Goal: Task Accomplishment & Management: Use online tool/utility

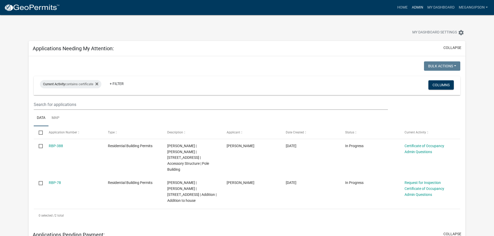
click at [410, 8] on link "Admin" at bounding box center [418, 8] width 16 height 10
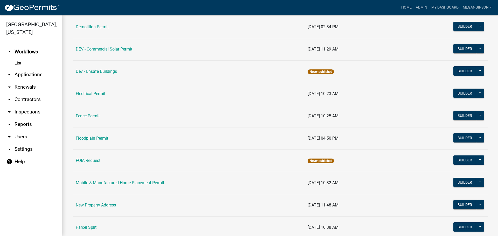
scroll to position [156, 0]
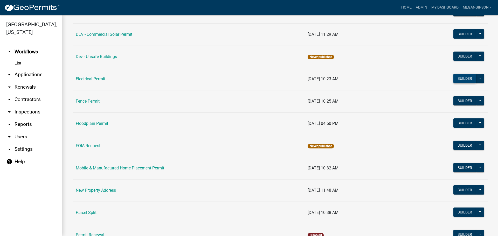
click at [458, 83] on button "Builder" at bounding box center [464, 78] width 23 height 9
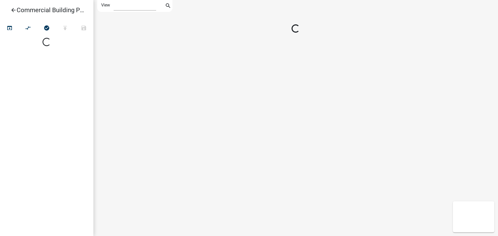
select select "1"
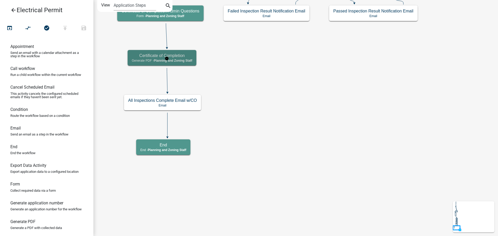
click at [191, 57] on h5 "Certificate of Completion" at bounding box center [162, 55] width 60 height 5
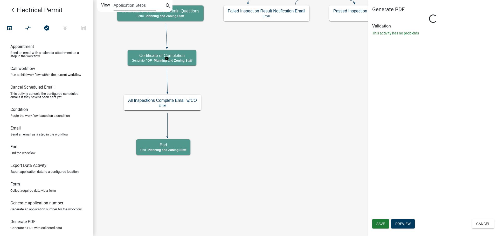
select select "BD9C7999-2EBE-41B9-B891-08D8DB8015E6"
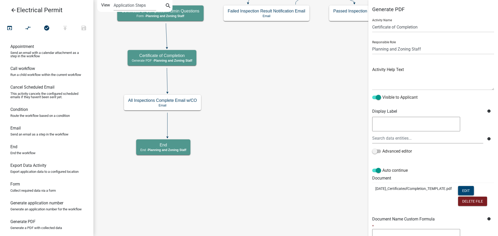
click at [474, 195] on button "Edit" at bounding box center [466, 190] width 16 height 9
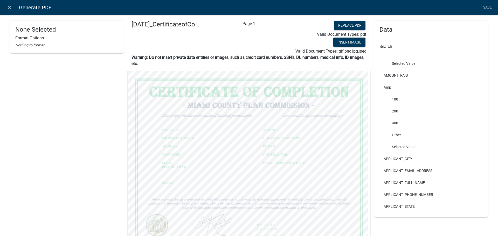
scroll to position [26, 0]
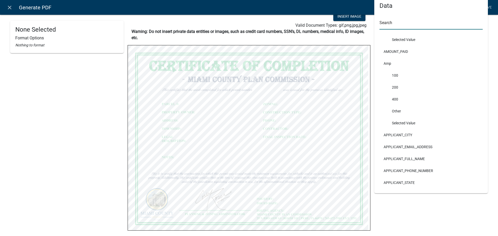
click at [395, 23] on input "text" at bounding box center [430, 24] width 103 height 11
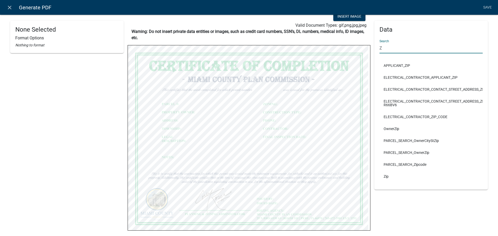
scroll to position [0, 0]
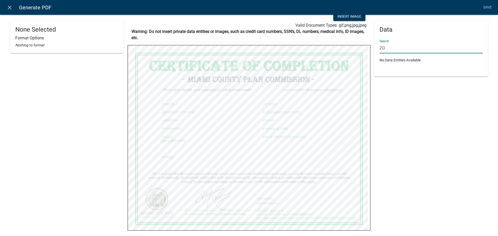
type input "Z"
type input "z"
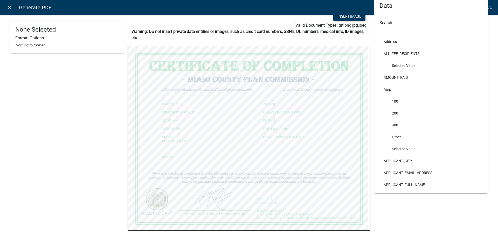
click at [64, 140] on div "None Selected Format Options Nothing to format" at bounding box center [67, 94] width 114 height 199
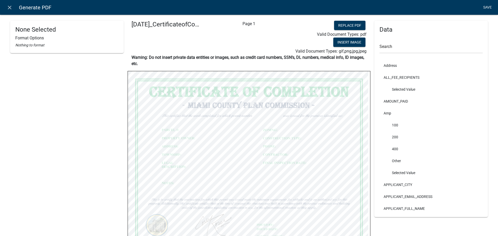
click at [484, 4] on link "Save" at bounding box center [487, 8] width 13 height 10
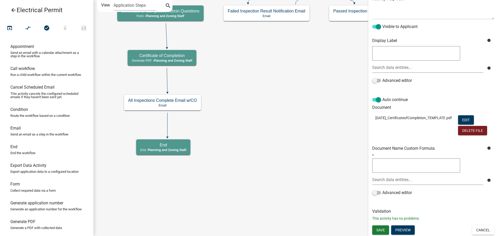
scroll to position [111, 0]
click at [381, 228] on span "Save" at bounding box center [380, 230] width 9 height 4
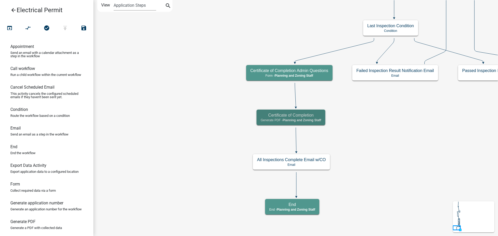
scroll to position [0, 0]
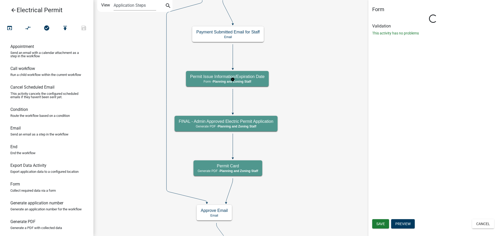
select select "BD9C7999-2EBE-41B9-B891-08D8DB8015E6"
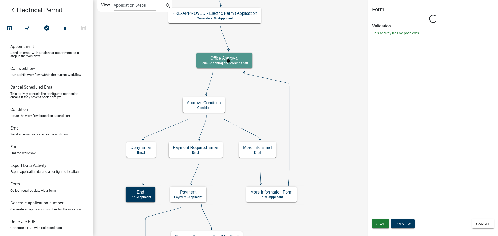
select select "BD9C7999-2EBE-41B9-B891-08D8DB8015E6"
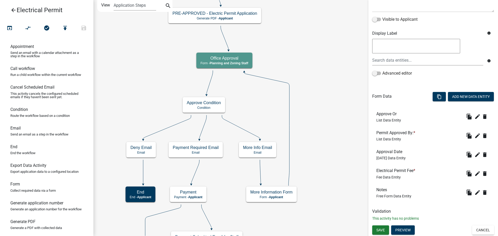
scroll to position [116, 0]
click at [468, 92] on button "Add New Data Entity" at bounding box center [471, 96] width 46 height 9
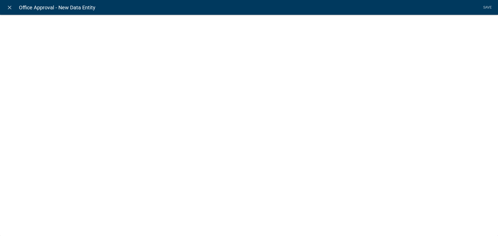
select select
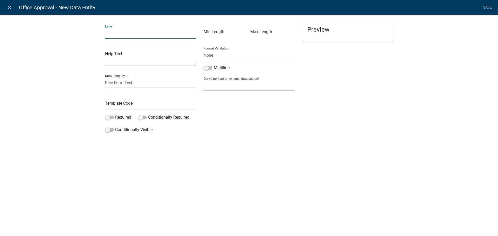
click at [143, 37] on input "text" at bounding box center [150, 33] width 91 height 11
type input "What is the property zoned?"
click at [129, 110] on input "text" at bounding box center [150, 105] width 91 height 11
type input "PropertyZoned"
click at [109, 119] on span at bounding box center [109, 118] width 9 height 4
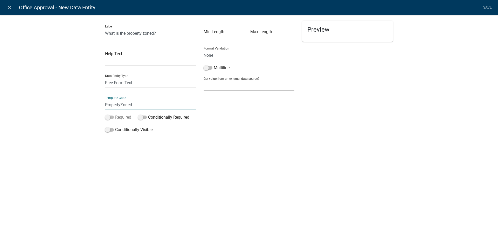
click at [115, 114] on input "Required" at bounding box center [115, 114] width 0 height 0
click at [487, 9] on link "Save" at bounding box center [487, 8] width 13 height 10
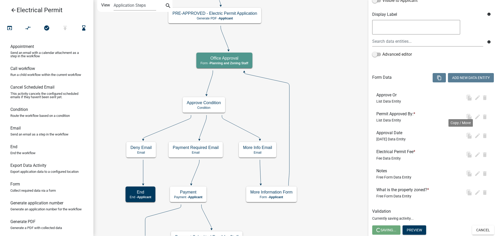
scroll to position [0, 0]
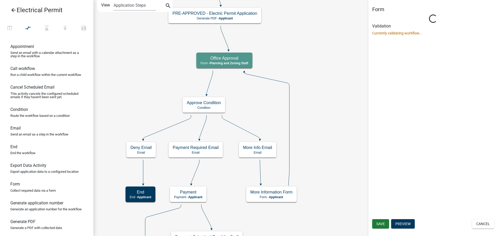
select select "BD9C7999-2EBE-41B9-B891-08D8DB8015E6"
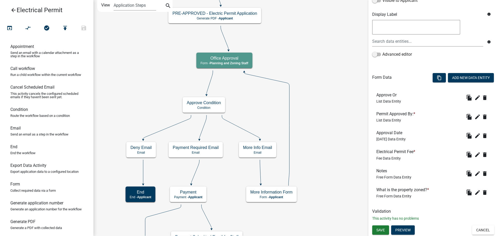
scroll to position [137, 0]
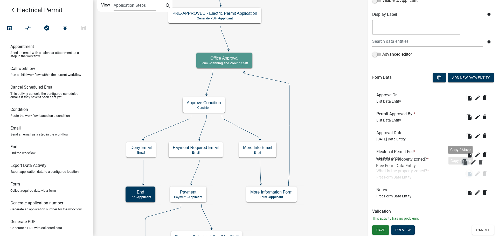
drag, startPoint x: 461, startPoint y: 187, endPoint x: 461, endPoint y: 162, distance: 25.4
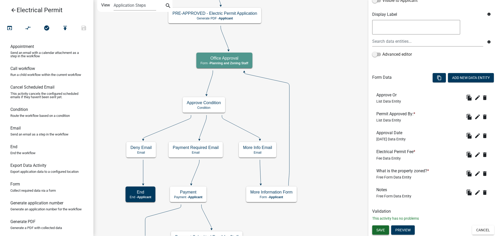
click at [379, 231] on span "Save" at bounding box center [380, 230] width 9 height 4
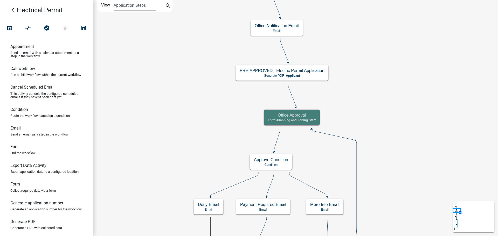
scroll to position [0, 0]
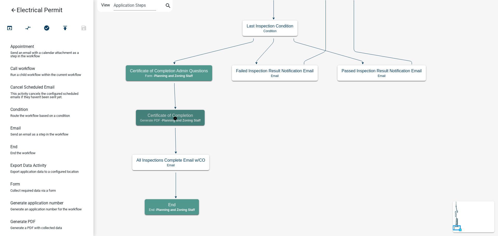
click at [198, 119] on span "Planning and Zoning Staff" at bounding box center [181, 121] width 39 height 4
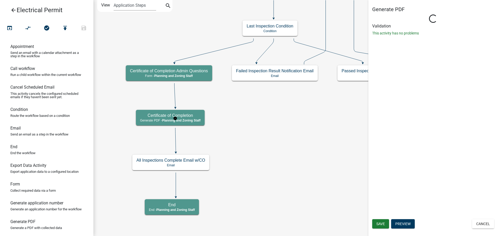
select select "BD9C7999-2EBE-41B9-B891-08D8DB8015E6"
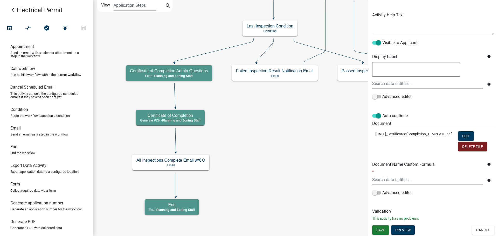
scroll to position [94, 0]
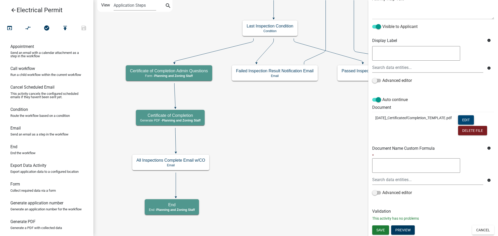
click at [474, 116] on button "Edit" at bounding box center [466, 119] width 16 height 9
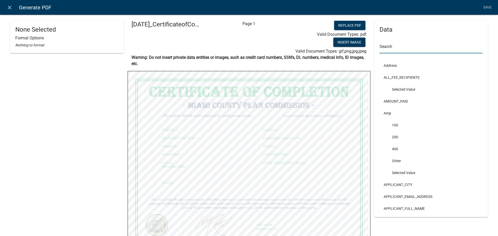
click at [396, 53] on input "text" at bounding box center [430, 48] width 103 height 11
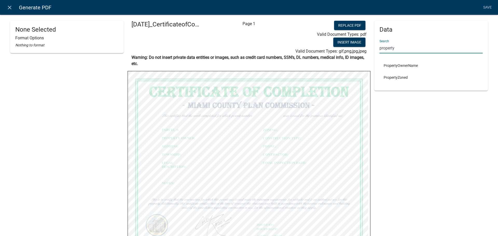
type input "property"
select select
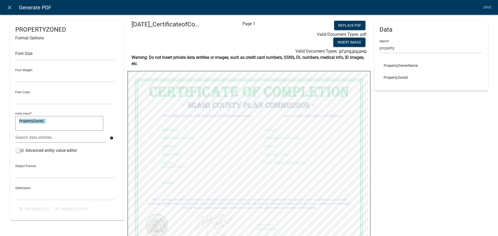
select select
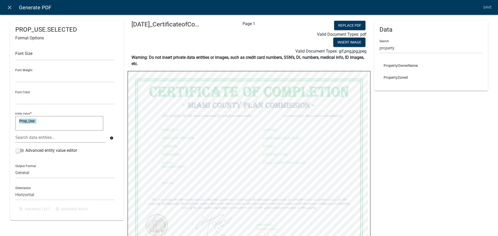
select select
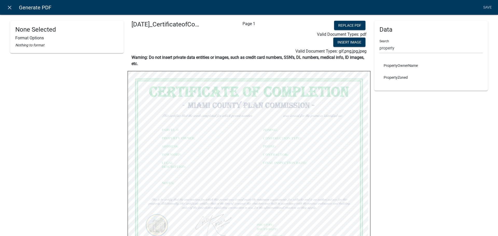
select select "bold"
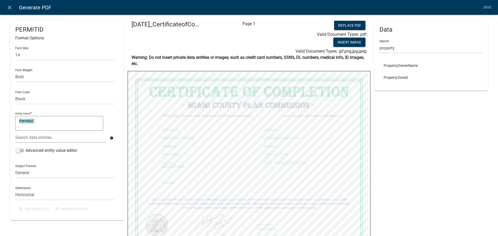
select select
click at [491, 6] on link "Save" at bounding box center [487, 8] width 13 height 10
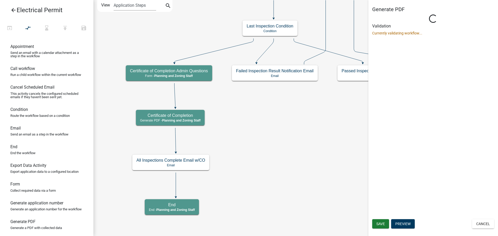
scroll to position [0, 0]
select select "BD9C7999-2EBE-41B9-B891-08D8DB8015E6"
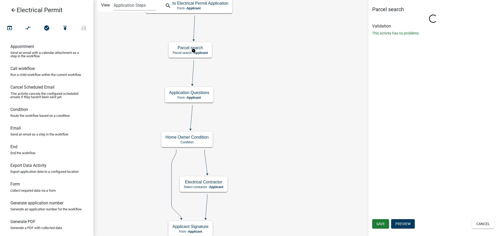
select select "BD9C7999-2EBE-41B9-B891-08D8DB8015E6"
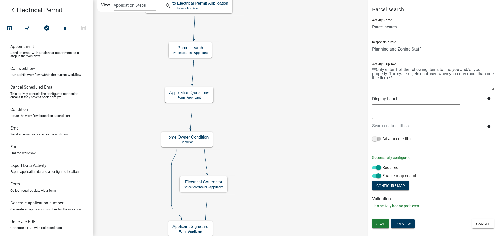
scroll to position [15, 0]
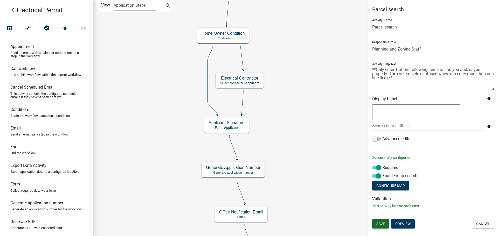
click at [385, 226] on span "Save" at bounding box center [380, 224] width 9 height 4
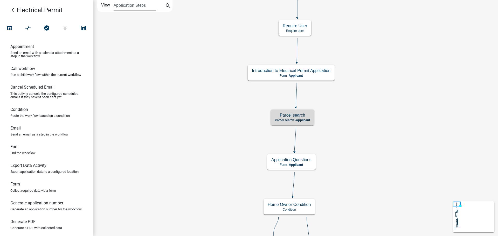
scroll to position [0, 0]
click at [66, 30] on icon "publish" at bounding box center [65, 28] width 6 height 7
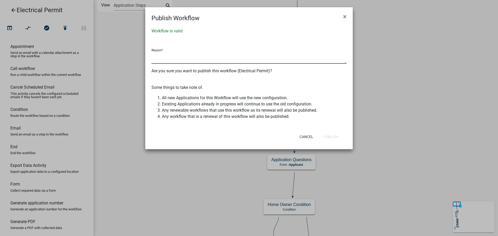
click at [171, 59] on textarea at bounding box center [248, 58] width 195 height 12
click at [332, 142] on button "Publish" at bounding box center [330, 136] width 23 height 9
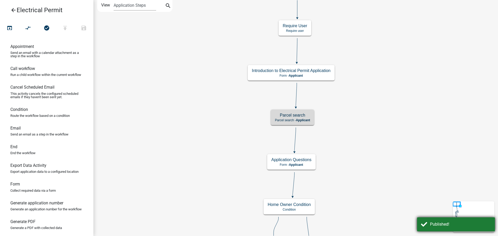
click at [435, 221] on div "Published!" at bounding box center [460, 224] width 61 height 6
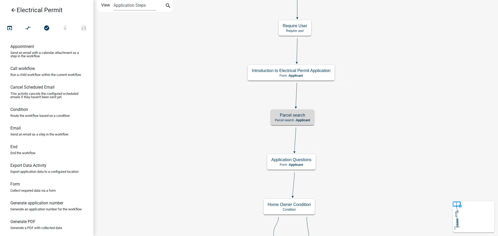
click at [16, 11] on icon "arrow_back" at bounding box center [13, 10] width 6 height 7
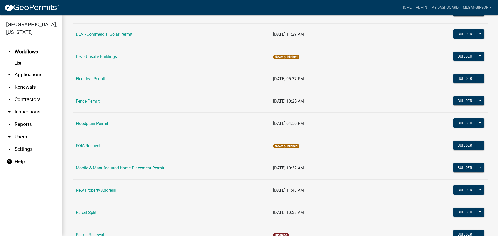
scroll to position [311, 0]
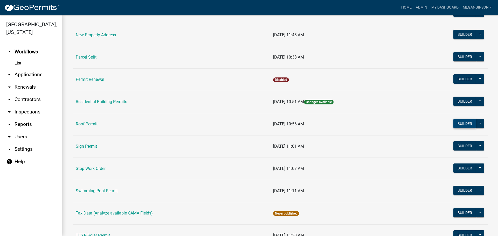
click at [455, 128] on button "Builder" at bounding box center [464, 123] width 23 height 9
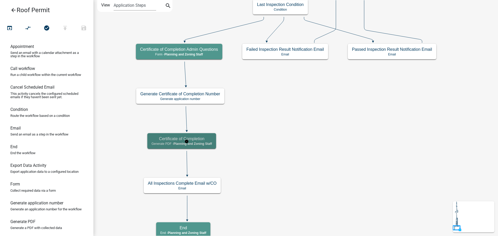
click at [205, 144] on span "Planning and Zoning Staff" at bounding box center [192, 144] width 39 height 4
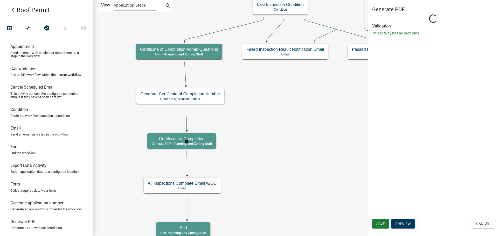
select select "BD9C7999-2EBE-41B9-B891-08D8DB8015E6"
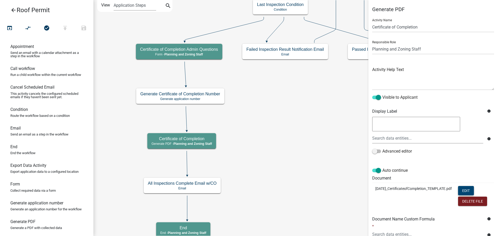
click at [474, 195] on button "Edit" at bounding box center [466, 190] width 16 height 9
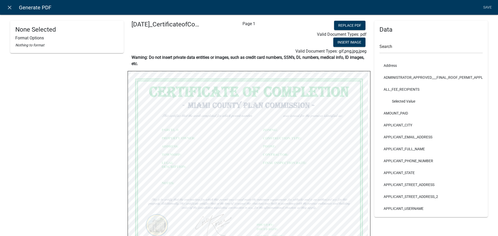
select select
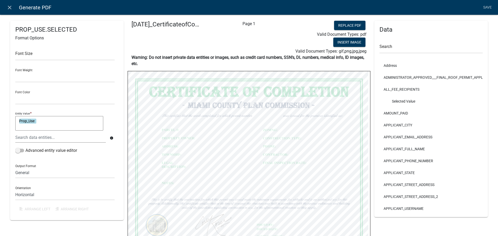
click at [49, 131] on textarea "Prop_Use" at bounding box center [59, 123] width 88 height 15
drag, startPoint x: 63, startPoint y: 135, endPoint x: 68, endPoint y: 135, distance: 5.2
click at [63, 131] on textarea "Prop_Use," at bounding box center [59, 123] width 88 height 15
type textarea "Prop_Use , & " " &"
click at [96, 120] on div "Entity Value * Prop_Use , & " " & Prop_Use , & " " & info Advanced entity value…" at bounding box center [64, 132] width 99 height 47
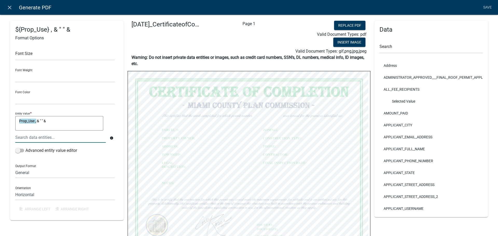
select select
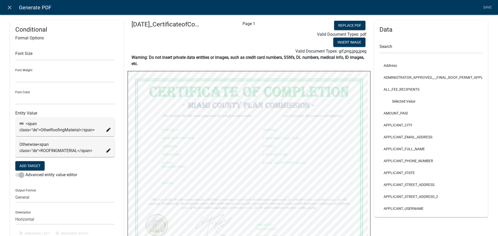
select select
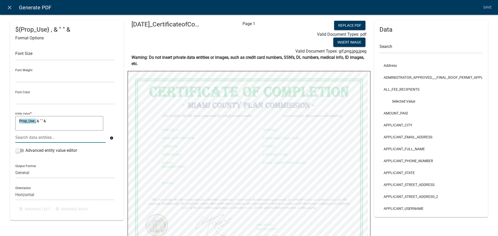
click at [62, 131] on textarea "Prop_Use , & " " &" at bounding box center [59, 123] width 88 height 15
type textarea "Prop_Use , & " " &"
click at [46, 143] on div at bounding box center [60, 137] width 98 height 11
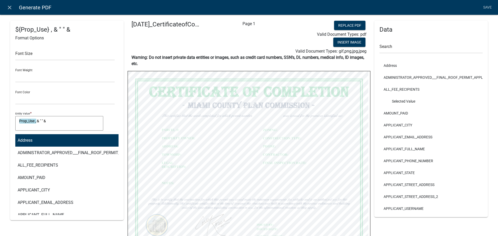
type input "roofin"
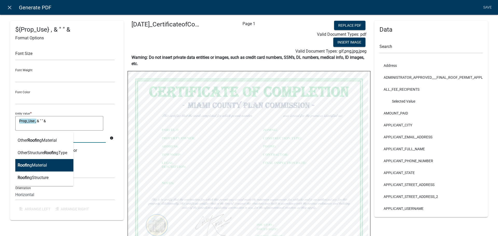
click at [40, 167] on ngb-highlight "Roofin gMaterial" at bounding box center [32, 165] width 29 height 4
type textarea "Prop_Use , & " " & RoofingMaterial"
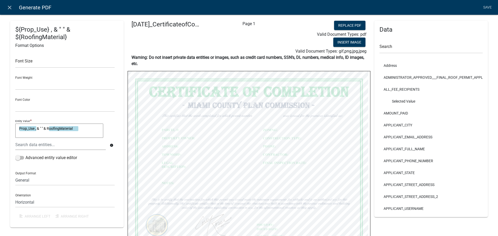
click at [87, 138] on textarea "Prop_Use , & " " & RoofingMaterial" at bounding box center [59, 131] width 88 height 15
type textarea "Prop_Use , & " " & RoofingMaterial"
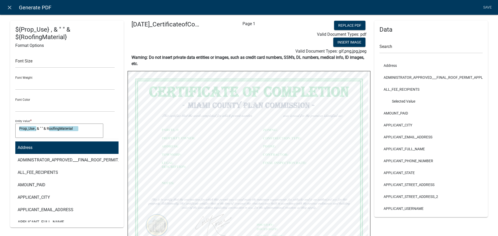
click at [44, 150] on div "Address ADMINISTRATOR_APPROVED___FINAL_ROOF_PERMIT_APPLICATION_DOCUMENT_URL ALL…" at bounding box center [60, 144] width 98 height 11
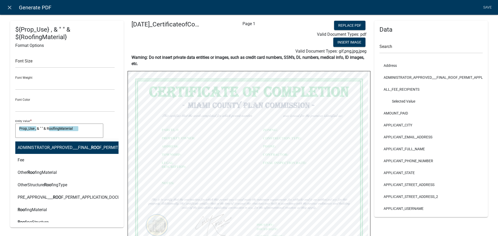
type input "roofin"
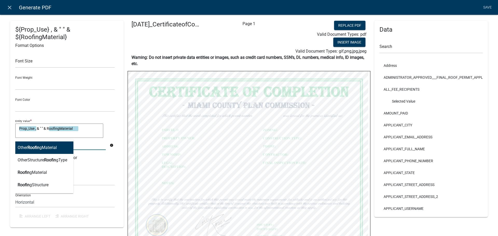
click at [49, 154] on button "Other Roofin gMaterial" at bounding box center [42, 148] width 62 height 12
type textarea "Prop_Use , & " " & RoofingMaterial OtherRoofingMaterial"
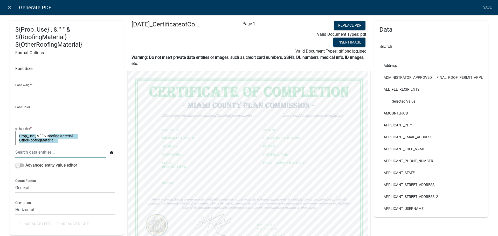
click at [69, 146] on textarea "Prop_Use , & " " & RoofingMaterial OtherRoofingMaterial" at bounding box center [59, 138] width 88 height 15
click at [66, 146] on textarea "Prop_Use , & " " & RoofingMaterial OtherRoofingMaterial" at bounding box center [59, 138] width 88 height 15
type textarea "Prop_Use , & " " & RoofingMaterial OtherRoofingMaterial & " " &"
select select
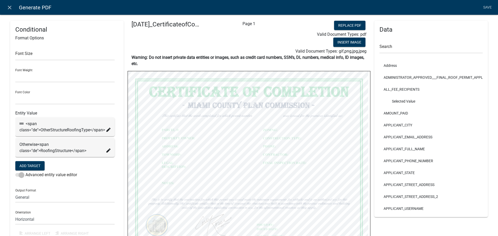
select select
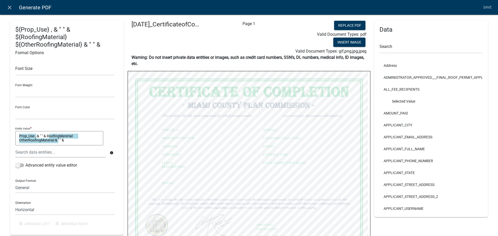
click at [83, 146] on textarea "Prop_Use , & " " & RoofingMaterial OtherRoofingMaterial & " " &" at bounding box center [59, 138] width 88 height 15
click at [57, 158] on div at bounding box center [60, 152] width 98 height 11
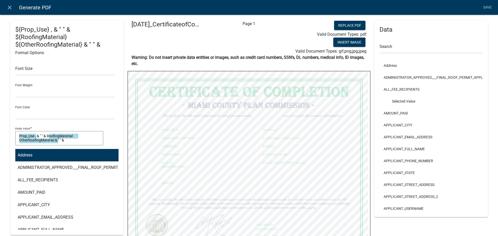
type input "other"
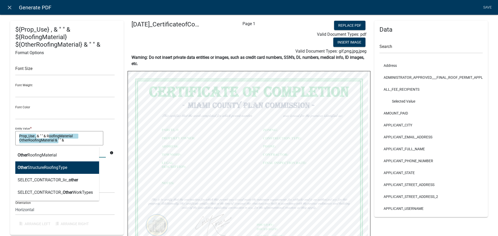
click at [58, 170] on ngb-highlight "Other StructureRoofingType" at bounding box center [43, 168] width 50 height 4
type textarea "Prop_Use , & " " & RoofingMaterial OtherRoofingMaterial & " " & OtherStructureR…"
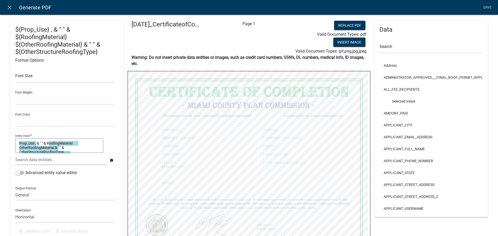
scroll to position [5, 0]
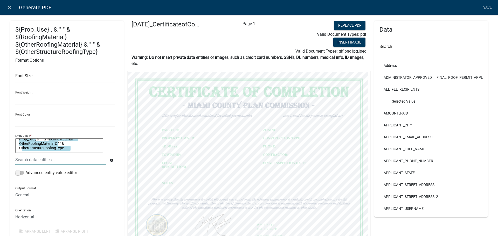
click at [80, 153] on textarea "Prop_Use , & " " & RoofingMaterial OtherRoofingMaterial & " " & OtherStructureR…" at bounding box center [59, 145] width 88 height 15
type textarea "Prop_Use , & " " & RoofingMaterial OtherRoofingMaterial & " " & OtherStructureR…"
click at [55, 165] on div at bounding box center [60, 159] width 98 height 11
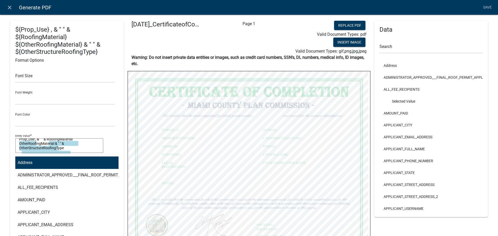
type input "roofin"
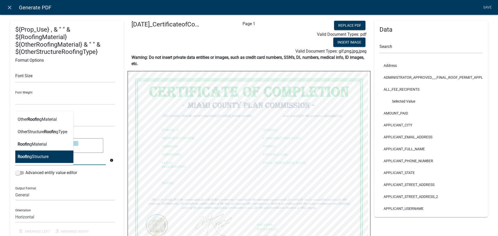
click at [56, 163] on button "Roofin gStructure" at bounding box center [42, 157] width 62 height 12
type textarea "Prop_Use , & " " & RoofingMaterial OtherRoofingMaterial & " " & OtherStructureR…"
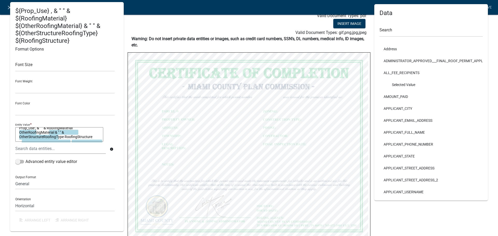
scroll to position [54, 0]
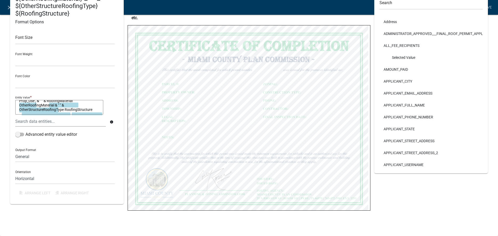
click at [27, 98] on div "Font Size Font Weight Normal Bold Font Color Black Red Entity Value * Prop_Use …" at bounding box center [66, 112] width 103 height 173
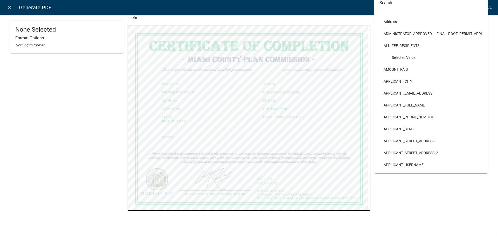
select select
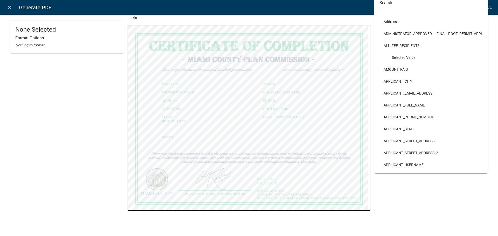
select select
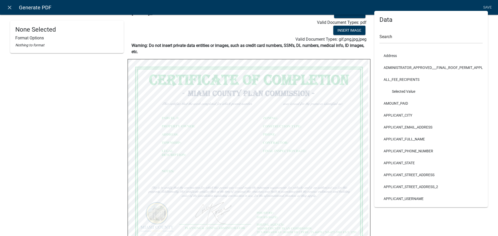
scroll to position [0, 0]
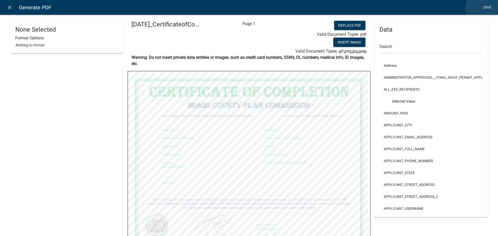
click at [484, 7] on link "Save" at bounding box center [487, 8] width 13 height 10
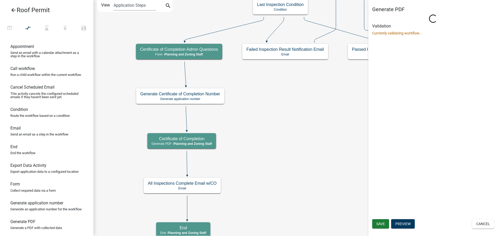
select select "BD9C7999-2EBE-41B9-B891-08D8DB8015E6"
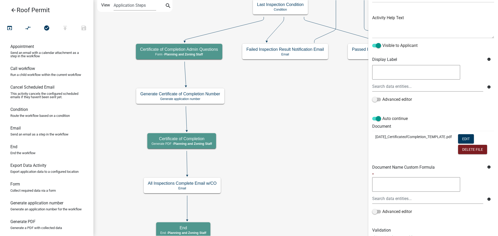
scroll to position [111, 0]
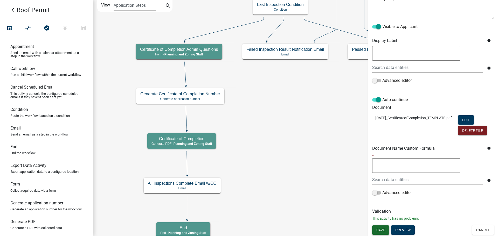
click at [384, 228] on span "Save" at bounding box center [380, 230] width 9 height 4
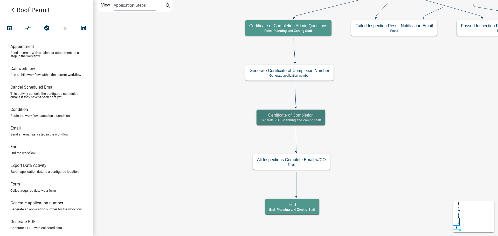
scroll to position [0, 0]
click at [63, 30] on icon "publish" at bounding box center [65, 28] width 6 height 7
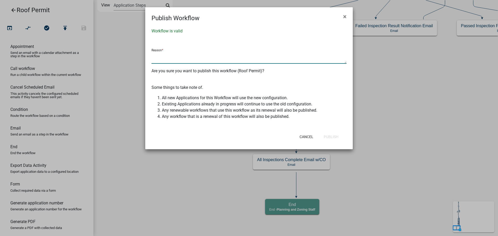
click at [180, 64] on textarea at bounding box center [248, 58] width 195 height 12
click at [323, 142] on button "Publish" at bounding box center [330, 136] width 23 height 9
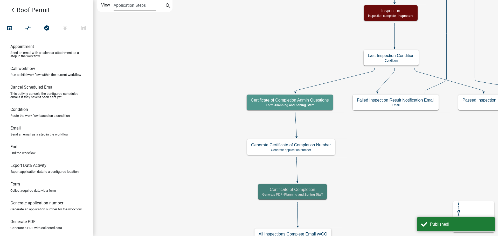
click at [141, 44] on icon "Start Start - Applicant Require User Require user Parcel search Parcel search -…" at bounding box center [326, 145] width 465 height 291
click at [14, 11] on icon "arrow_back" at bounding box center [13, 10] width 6 height 7
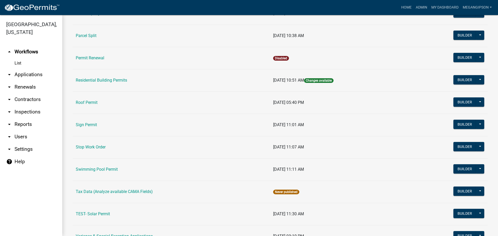
scroll to position [337, 0]
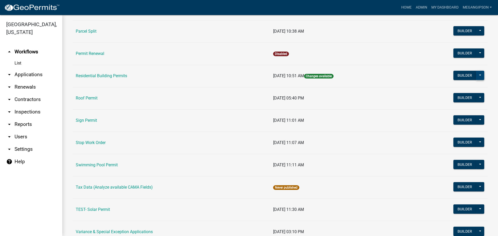
click at [476, 80] on button at bounding box center [480, 75] width 8 height 9
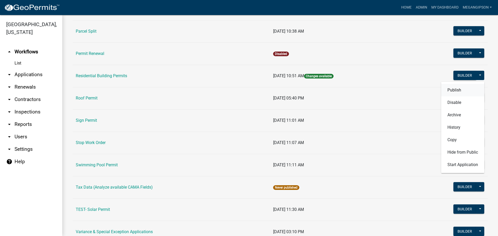
click at [457, 96] on button "Publish" at bounding box center [462, 90] width 43 height 12
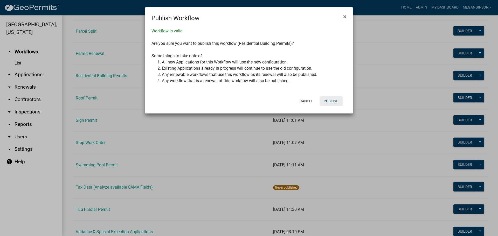
click at [332, 106] on button "Publish" at bounding box center [330, 100] width 23 height 9
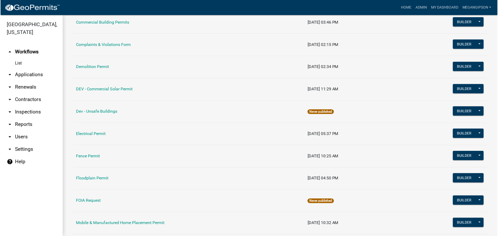
scroll to position [0, 0]
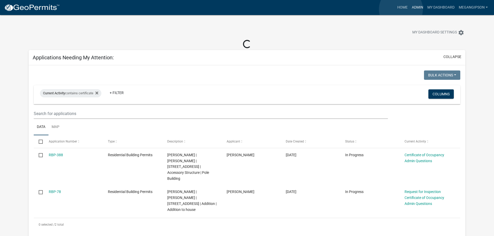
click at [410, 9] on link "Admin" at bounding box center [418, 8] width 16 height 10
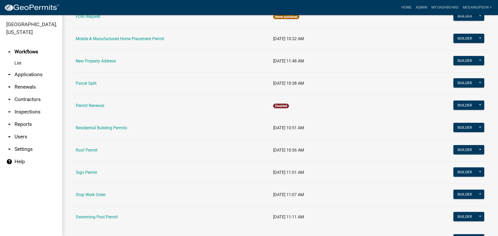
scroll to position [285, 0]
click at [461, 132] on button "Builder" at bounding box center [464, 127] width 23 height 9
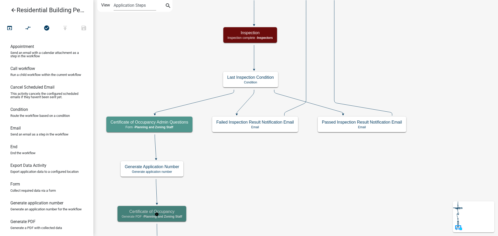
click at [176, 217] on span "Planning and Zoning Staff" at bounding box center [163, 217] width 39 height 4
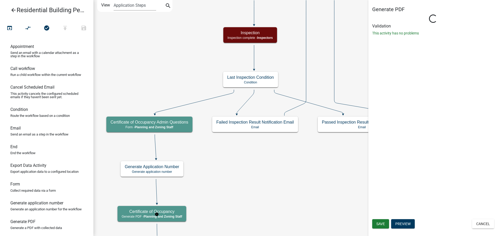
select select "BD9C7999-2EBE-41B9-B891-08D8DB8015E6"
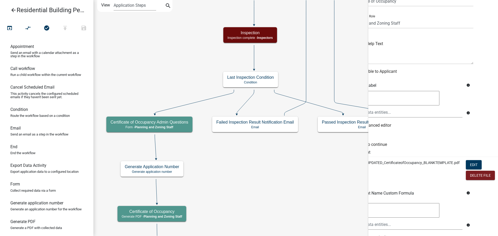
scroll to position [26, 37]
click at [473, 170] on button "Edit" at bounding box center [474, 164] width 16 height 9
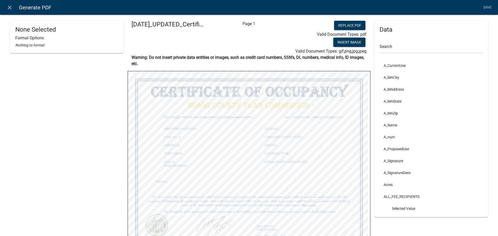
select select
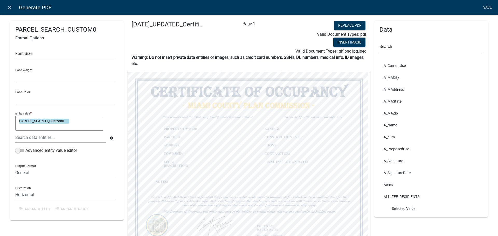
click at [488, 11] on link "Save" at bounding box center [487, 8] width 13 height 10
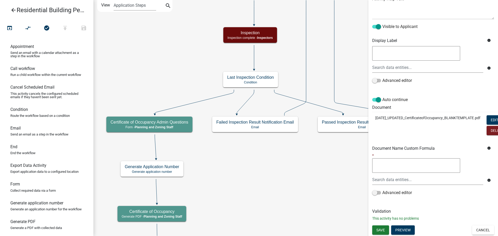
scroll to position [111, 0]
click at [383, 228] on button "Save" at bounding box center [380, 230] width 17 height 9
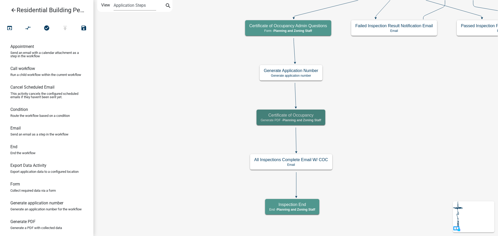
scroll to position [0, 0]
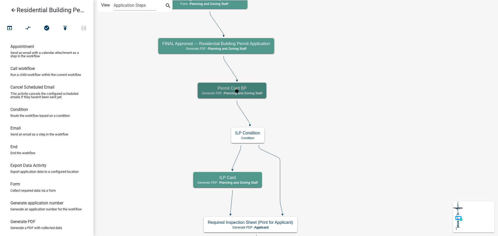
click at [262, 93] on span "Planning and Zoning Staff" at bounding box center [243, 94] width 39 height 4
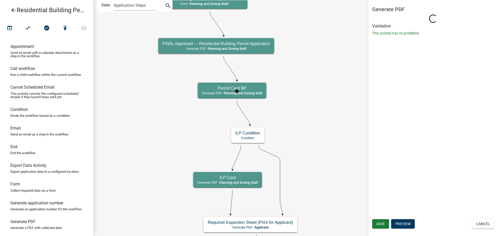
select select "BD9C7999-2EBE-41B9-B891-08D8DB8015E6"
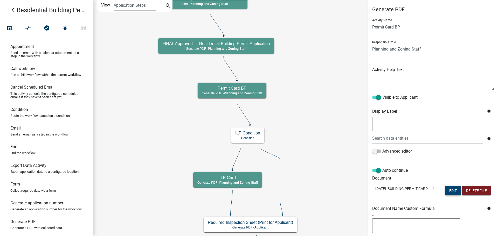
click at [452, 195] on button "Edit" at bounding box center [453, 190] width 16 height 9
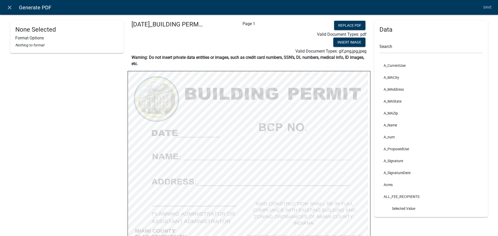
select select "bold"
select select
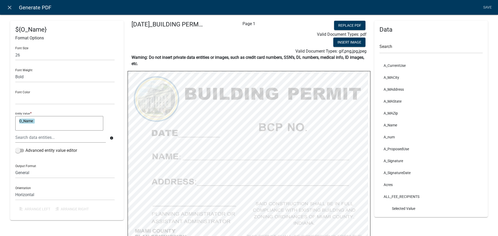
select select "bold"
select select
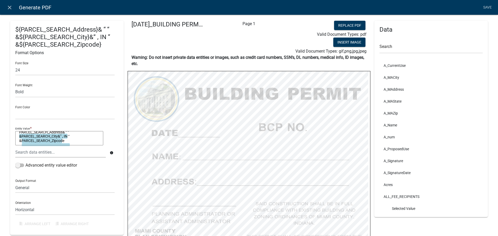
scroll to position [5, 0]
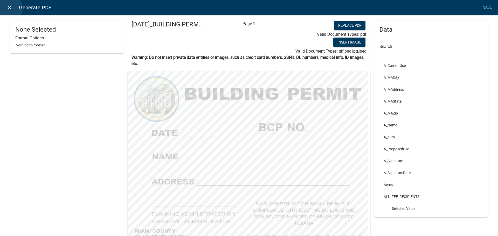
click at [8, 8] on icon "close" at bounding box center [9, 7] width 6 height 6
